Goal: Transaction & Acquisition: Download file/media

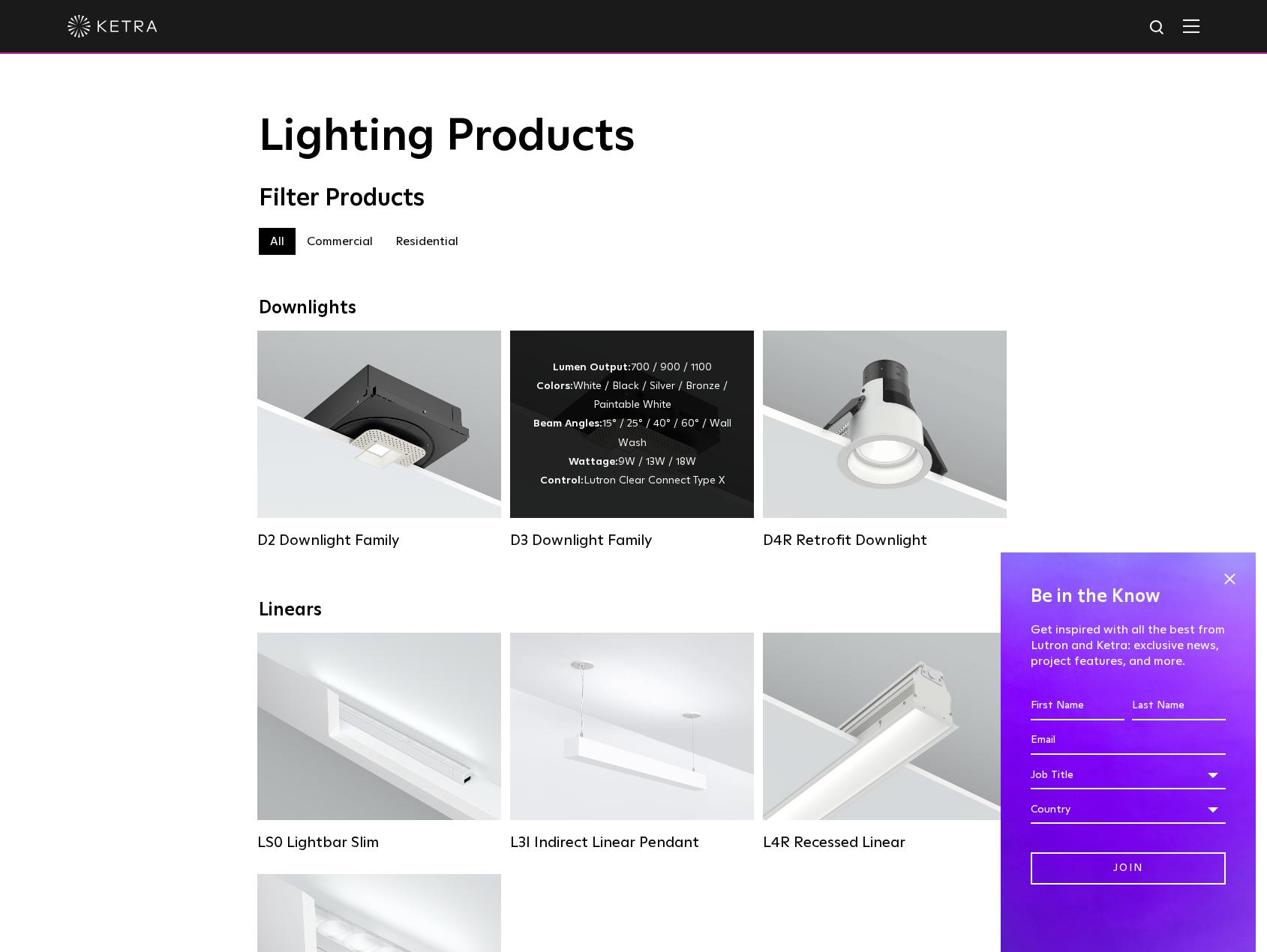
click at [617, 451] on div "Lumen Output: 700 / 900 / 1100 Colors: White / Black / Silver / Bronze / Painta…" at bounding box center [631, 425] width 198 height 132
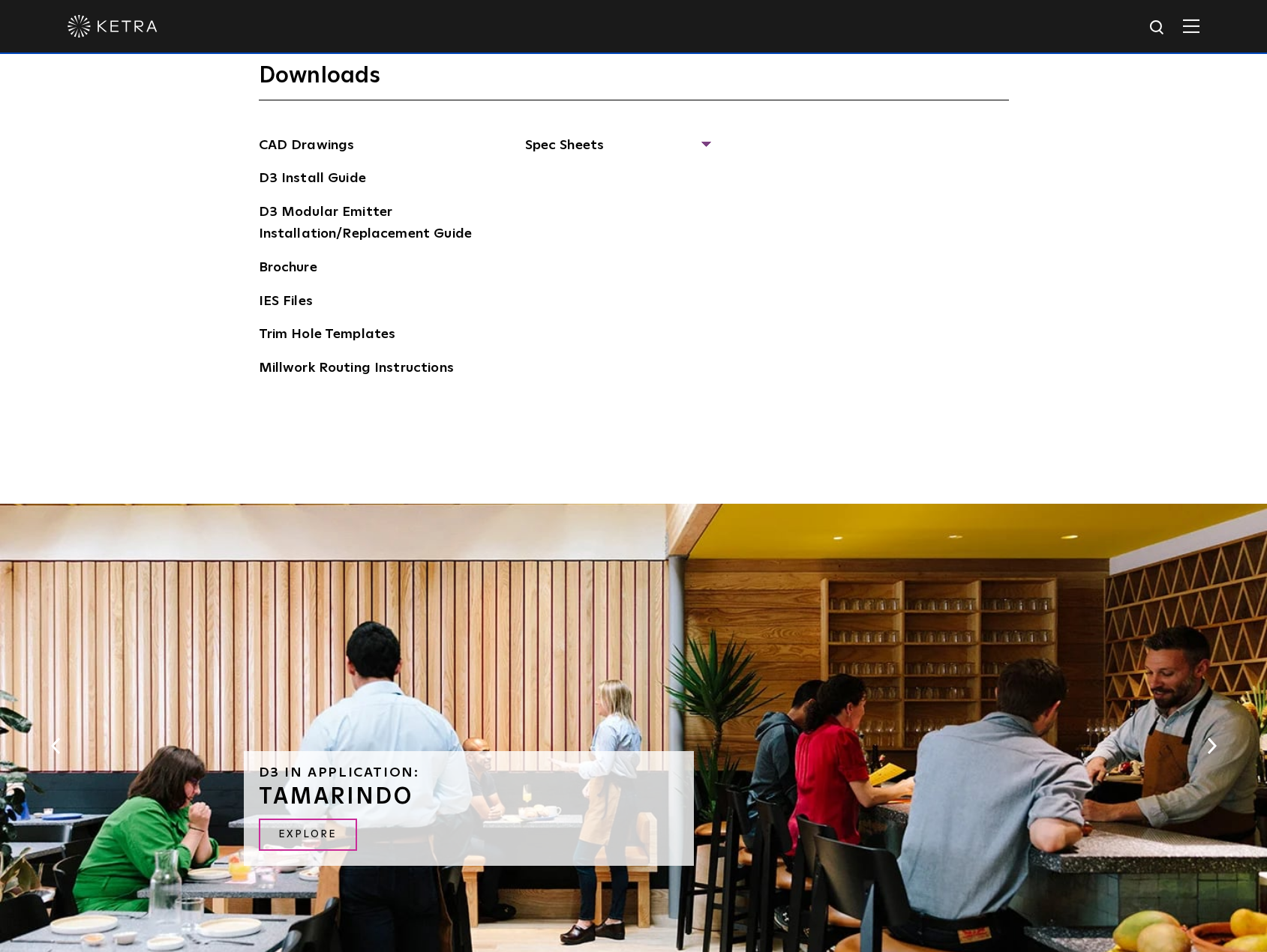
scroll to position [2624, 0]
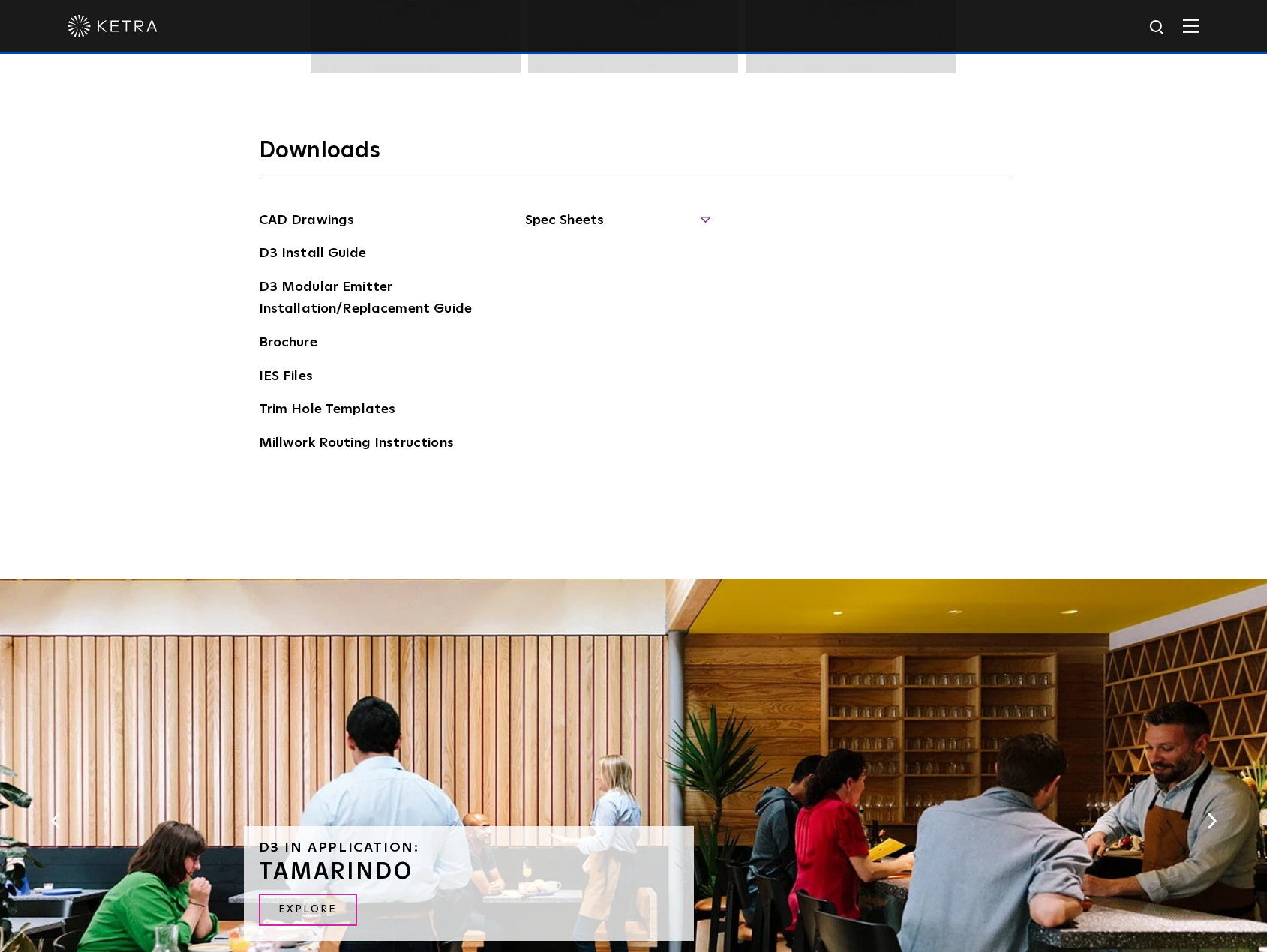
click at [703, 213] on span "Spec Sheets" at bounding box center [617, 226] width 184 height 33
click at [614, 347] on link "D3 Adjustable Square" at bounding box center [602, 348] width 117 height 17
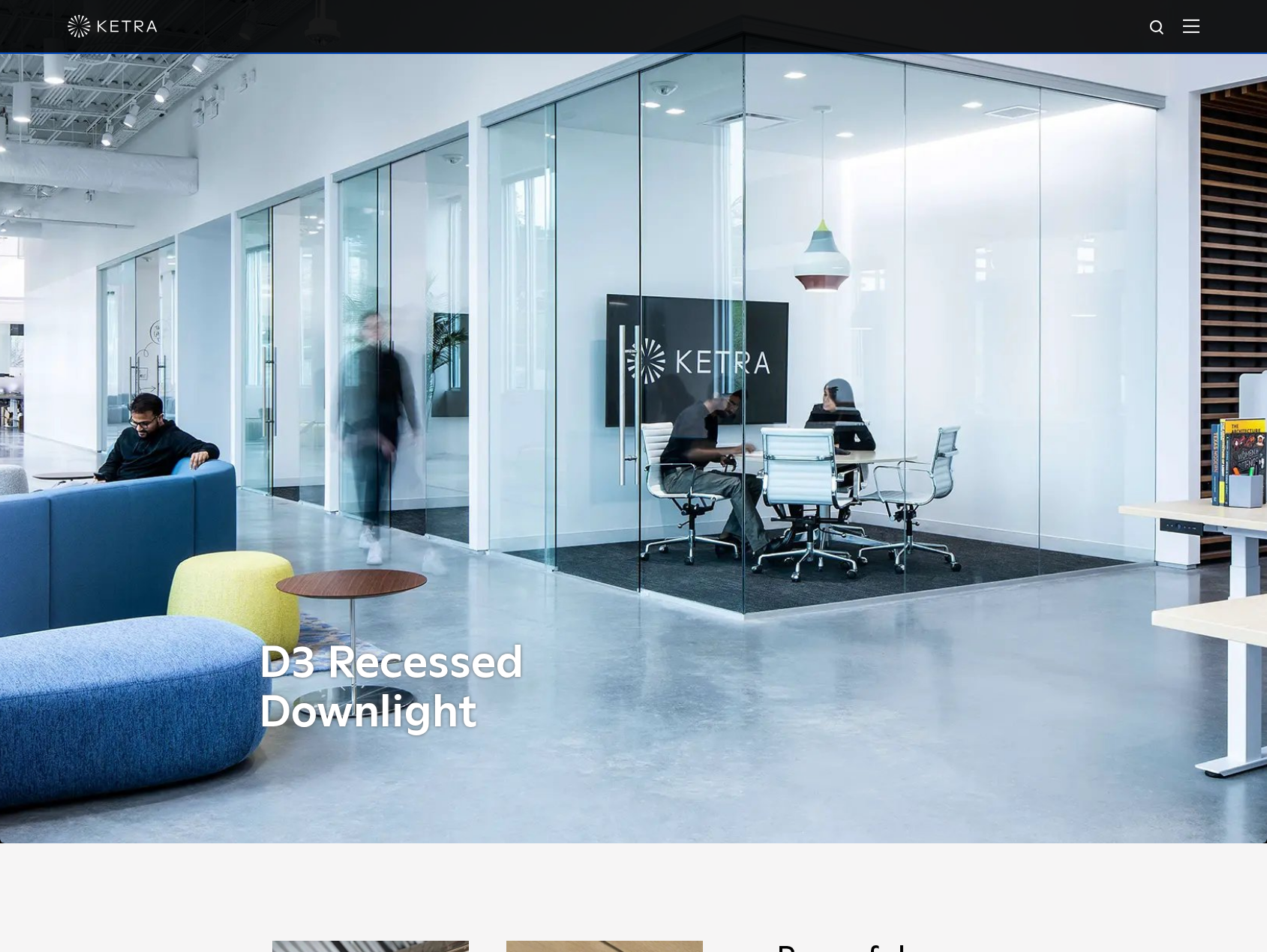
scroll to position [0, 0]
